Goal: Information Seeking & Learning: Learn about a topic

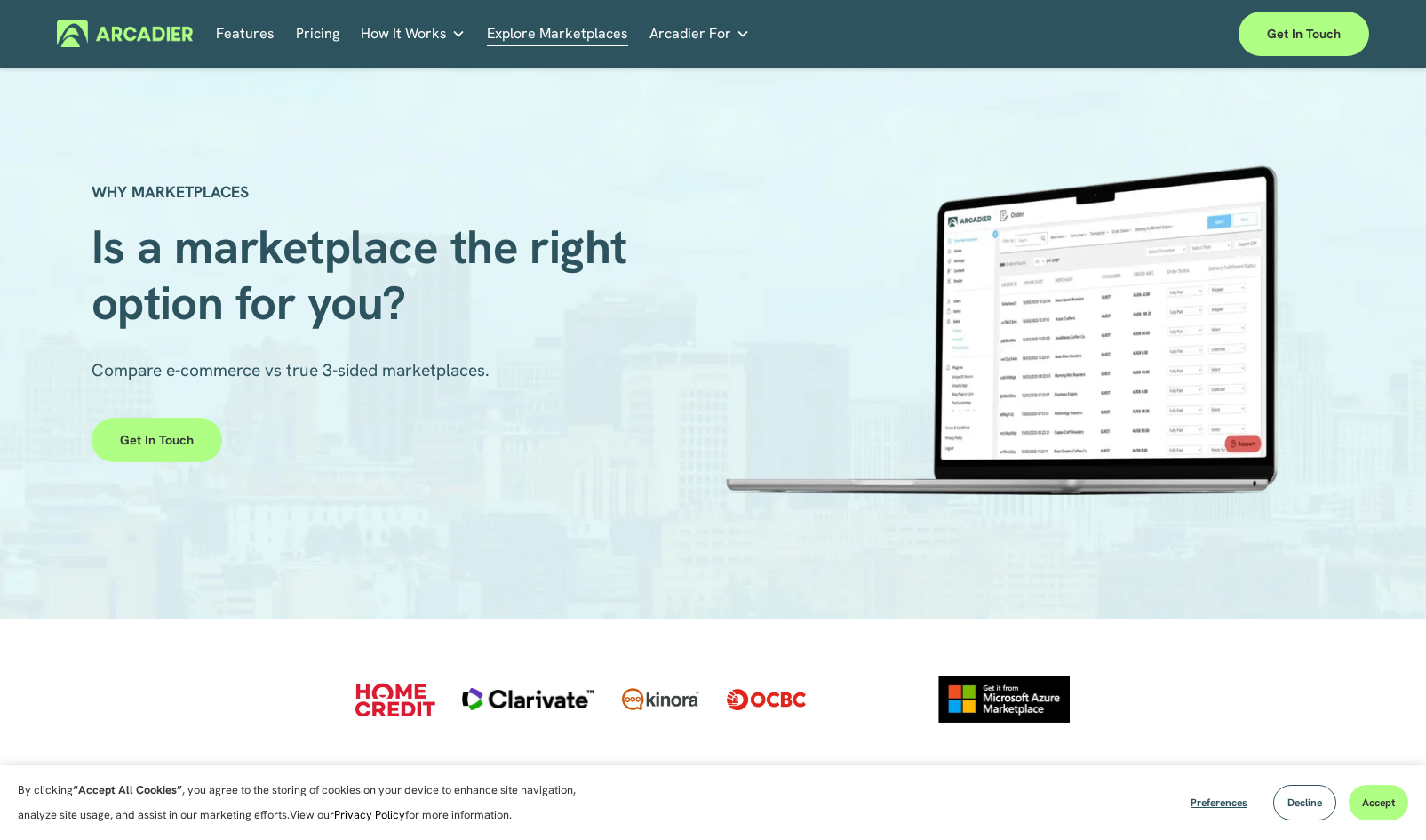
click at [307, 39] on link "Pricing" at bounding box center [318, 34] width 44 height 28
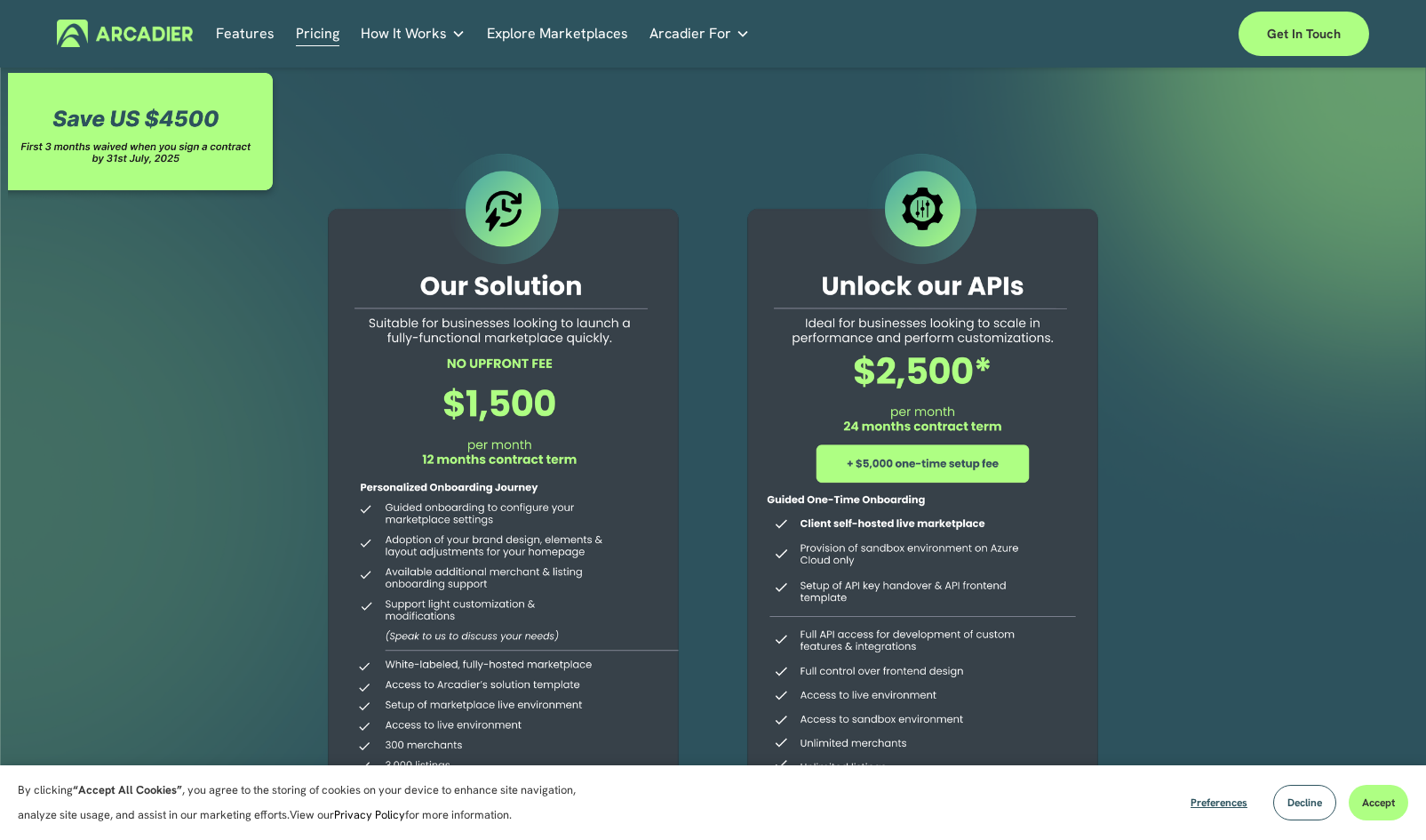
click at [247, 37] on link "Features" at bounding box center [245, 34] width 59 height 28
